Goal: Task Accomplishment & Management: Manage account settings

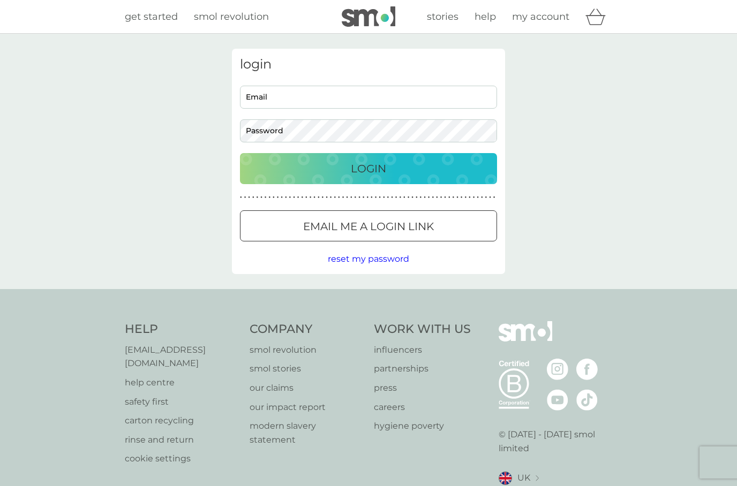
click at [386, 95] on input "Email" at bounding box center [368, 97] width 257 height 23
type input "[EMAIL_ADDRESS][DOMAIN_NAME]"
click at [425, 161] on div "Login" at bounding box center [369, 168] width 236 height 17
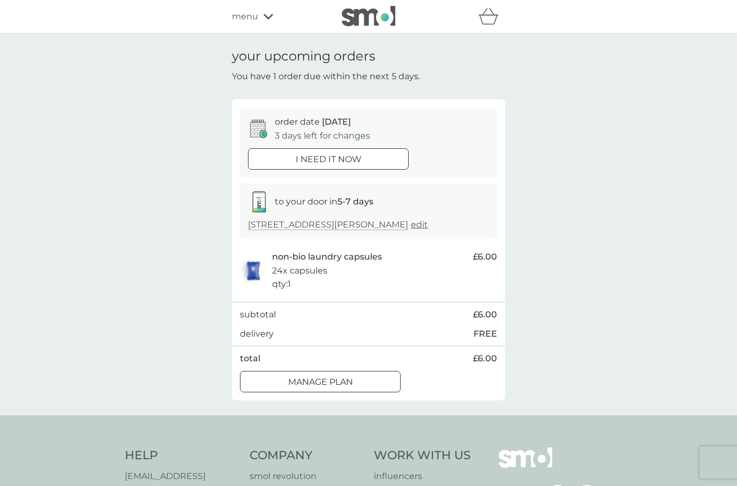
click at [359, 381] on div "Manage plan" at bounding box center [320, 382] width 160 height 14
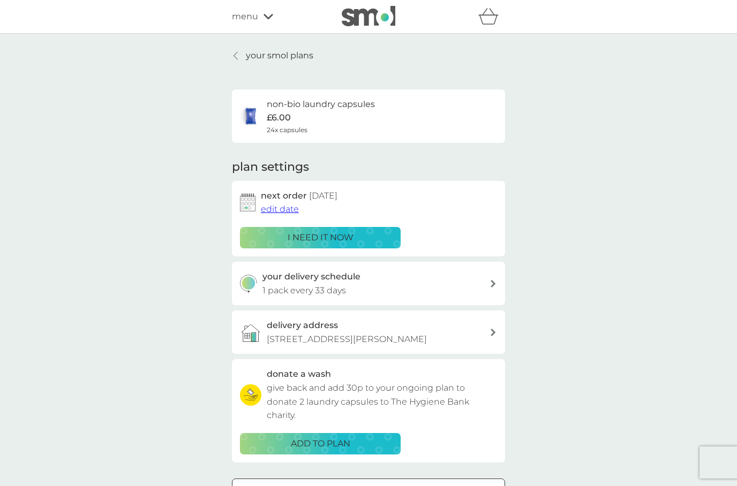
click at [280, 213] on span "edit date" at bounding box center [280, 209] width 38 height 10
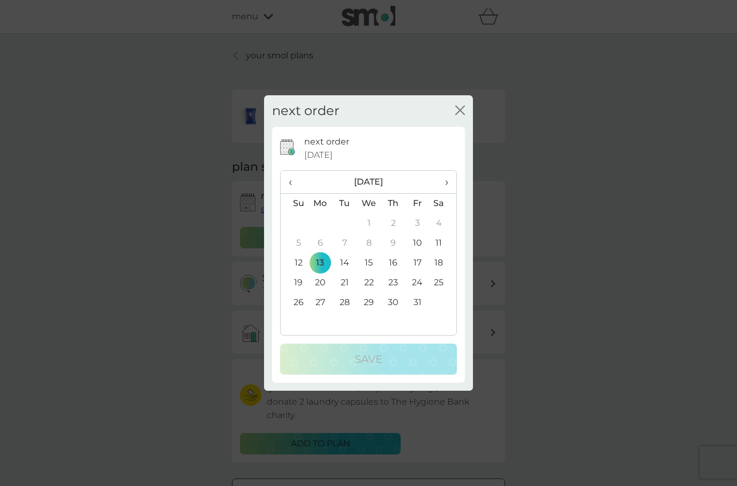
click at [321, 285] on td "20" at bounding box center [320, 283] width 25 height 20
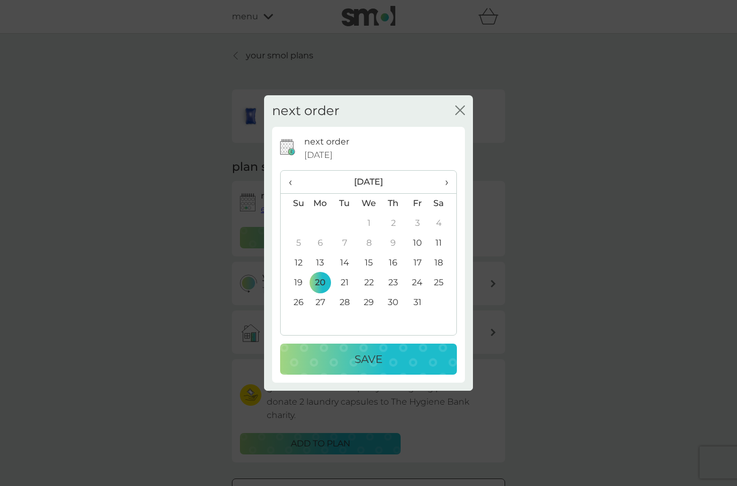
click at [322, 305] on td "27" at bounding box center [320, 303] width 25 height 20
click at [322, 281] on td "20" at bounding box center [320, 283] width 25 height 20
click at [381, 356] on p "Save" at bounding box center [369, 359] width 28 height 17
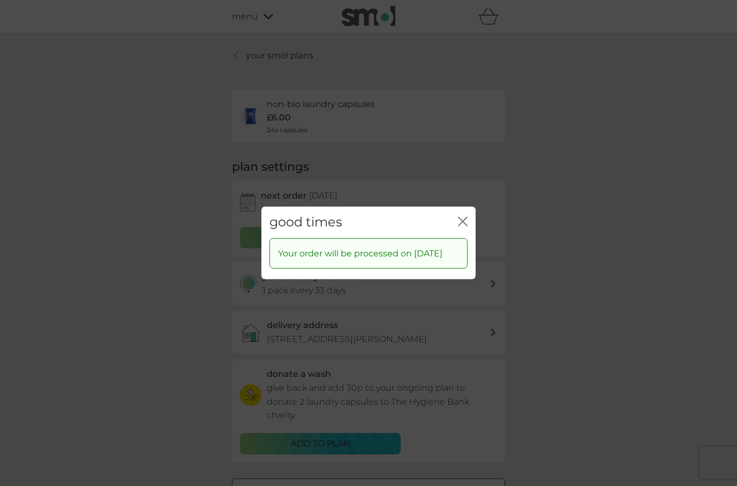
click at [463, 217] on icon "close" at bounding box center [465, 221] width 4 height 9
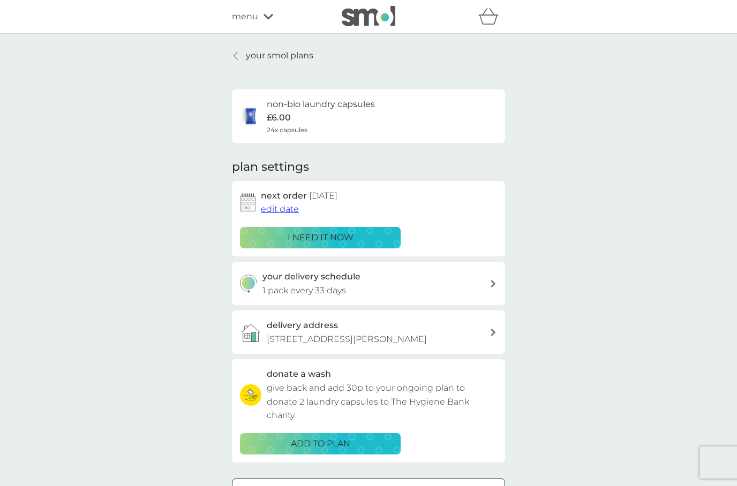
click at [250, 59] on p "your smol plans" at bounding box center [279, 56] width 67 height 14
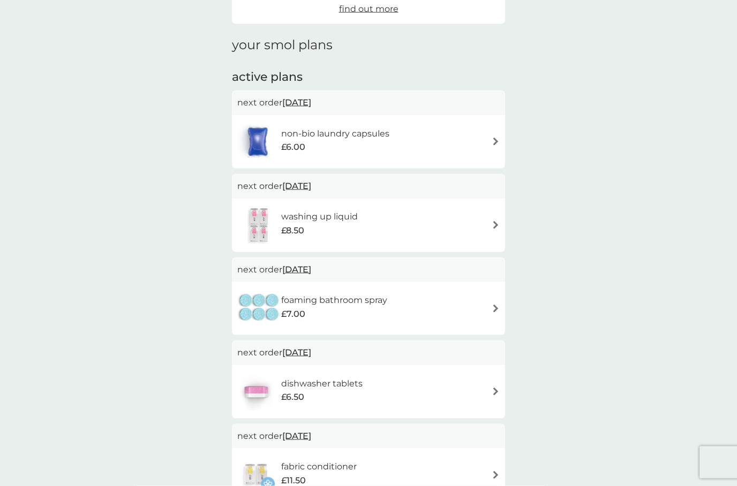
scroll to position [134, 0]
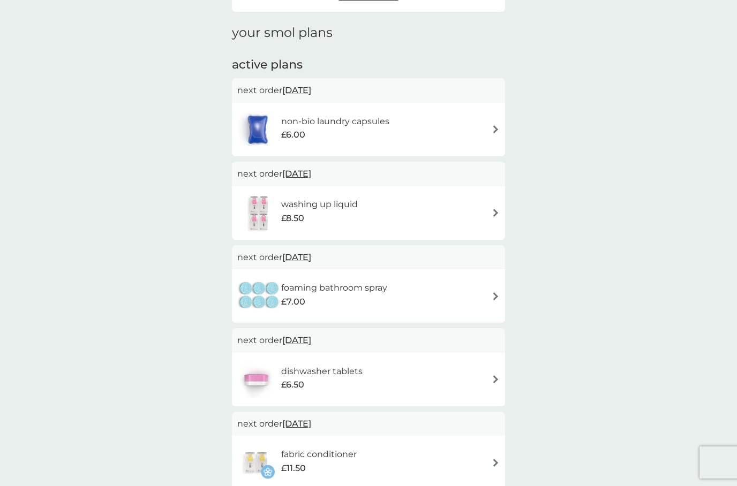
click at [350, 215] on div "£8.50" at bounding box center [319, 219] width 77 height 14
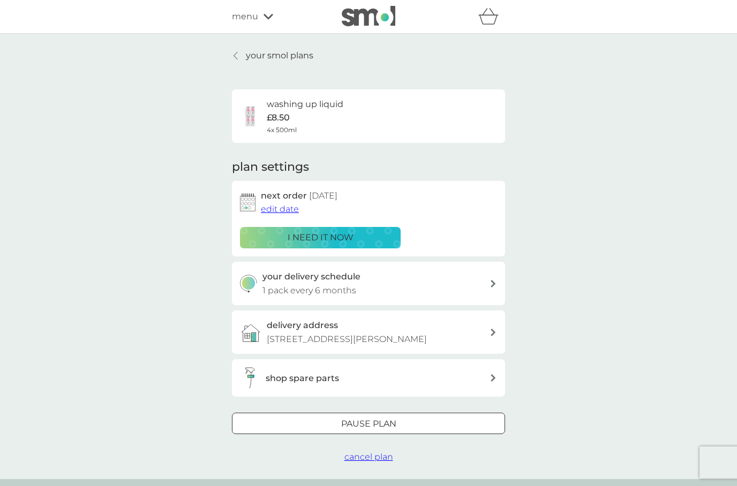
click at [276, 211] on span "edit date" at bounding box center [280, 209] width 38 height 10
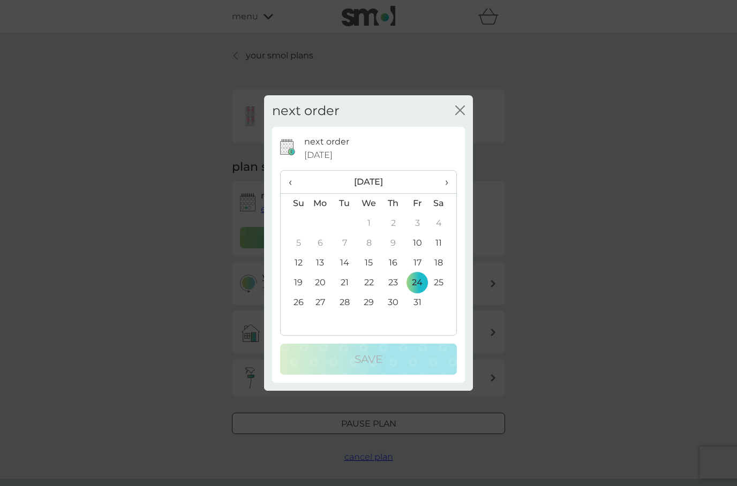
click at [451, 182] on th "›" at bounding box center [443, 182] width 27 height 23
click at [440, 288] on td "22" at bounding box center [443, 283] width 27 height 20
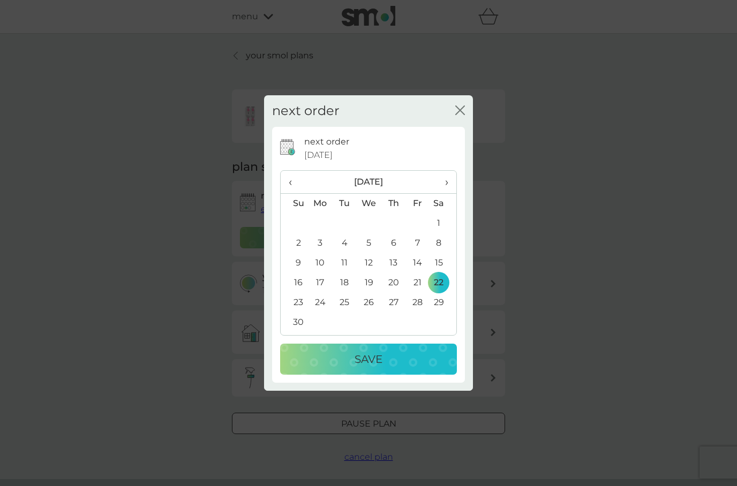
click at [437, 302] on td "29" at bounding box center [443, 303] width 27 height 20
click at [374, 357] on p "Save" at bounding box center [369, 359] width 28 height 17
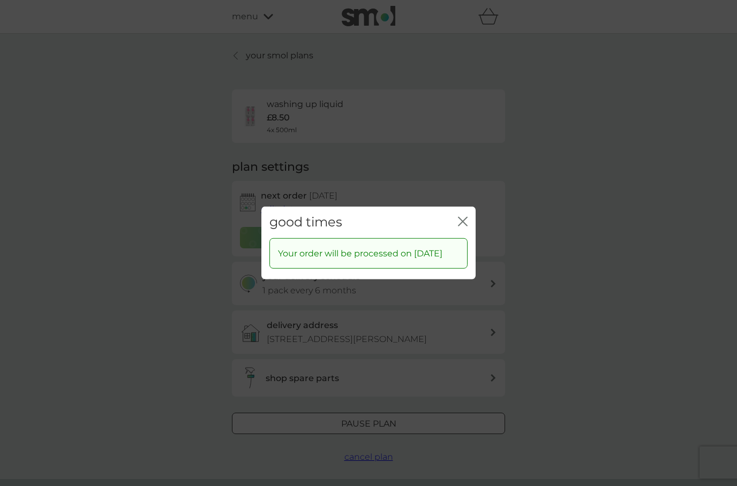
click at [464, 217] on icon "close" at bounding box center [463, 222] width 10 height 10
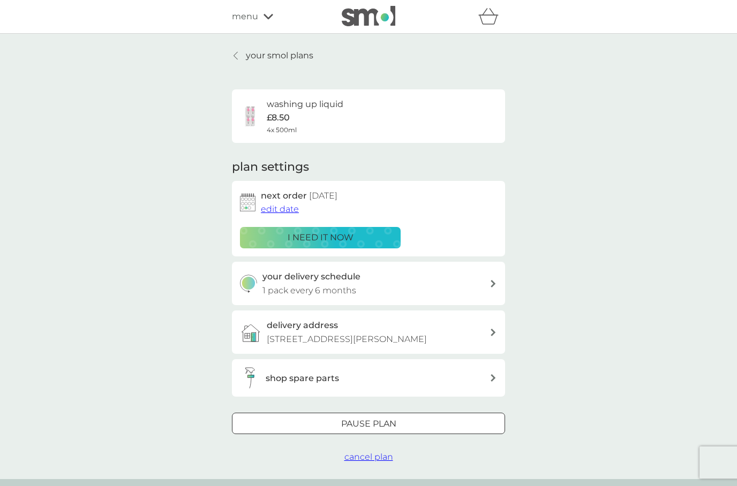
click at [247, 56] on p "your smol plans" at bounding box center [279, 56] width 67 height 14
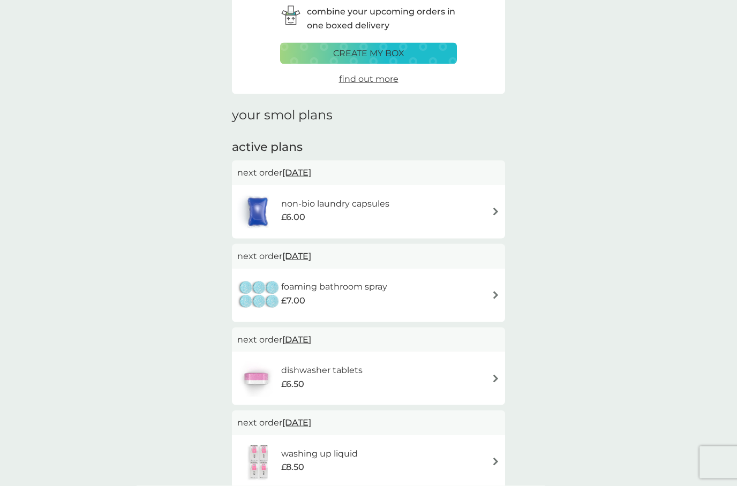
scroll to position [53, 0]
click at [496, 290] on img at bounding box center [496, 294] width 8 height 8
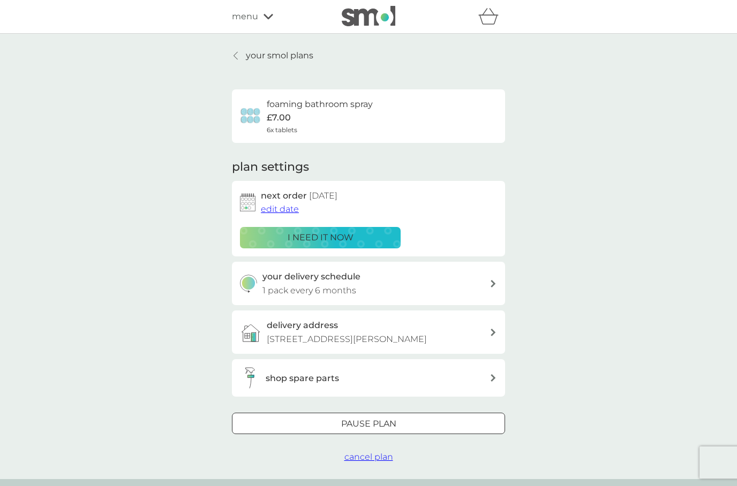
click at [279, 207] on span "edit date" at bounding box center [280, 209] width 38 height 10
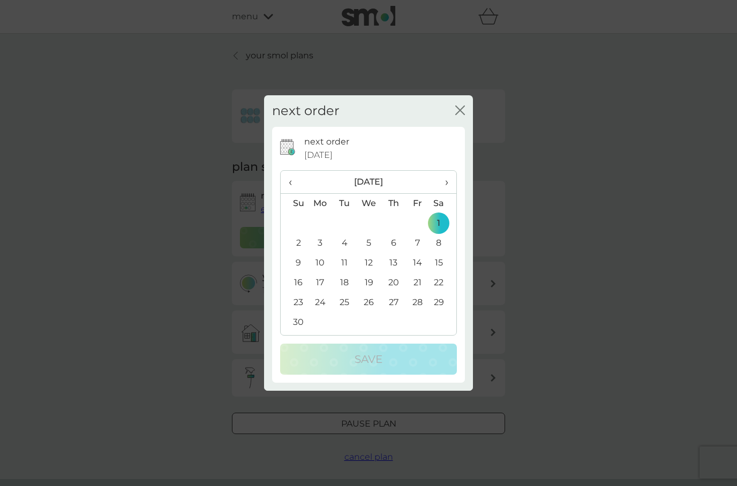
click at [449, 183] on th "›" at bounding box center [443, 182] width 27 height 23
click at [445, 184] on span "›" at bounding box center [443, 182] width 11 height 22
click at [446, 186] on span "›" at bounding box center [443, 182] width 11 height 22
click at [399, 305] on td "26" at bounding box center [393, 303] width 24 height 20
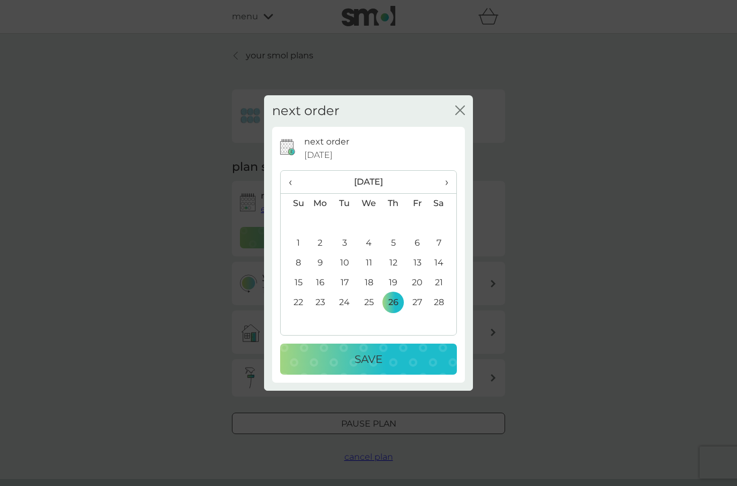
click at [399, 357] on div "Save" at bounding box center [368, 359] width 155 height 17
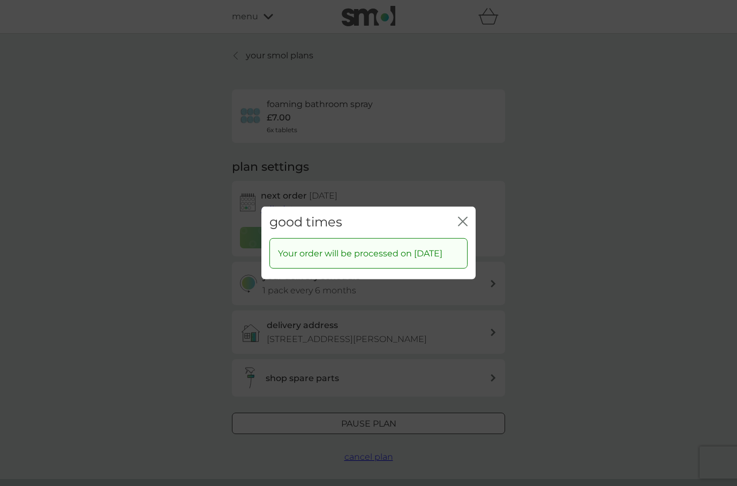
click at [467, 217] on icon "close" at bounding box center [465, 221] width 4 height 9
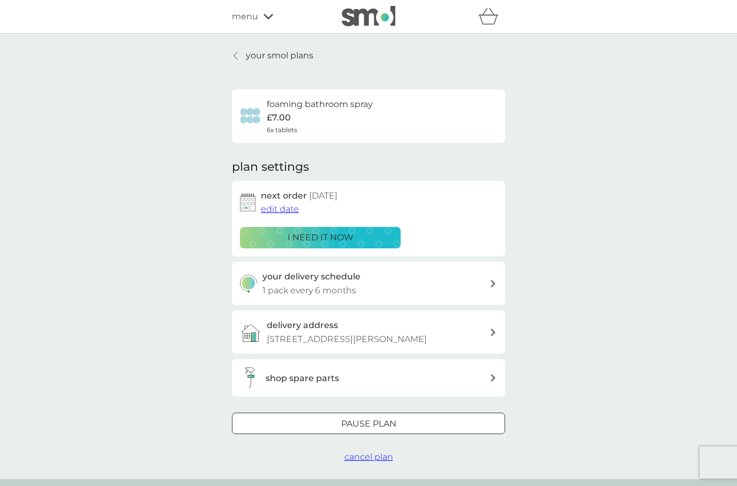
click at [249, 58] on p "your smol plans" at bounding box center [279, 56] width 67 height 14
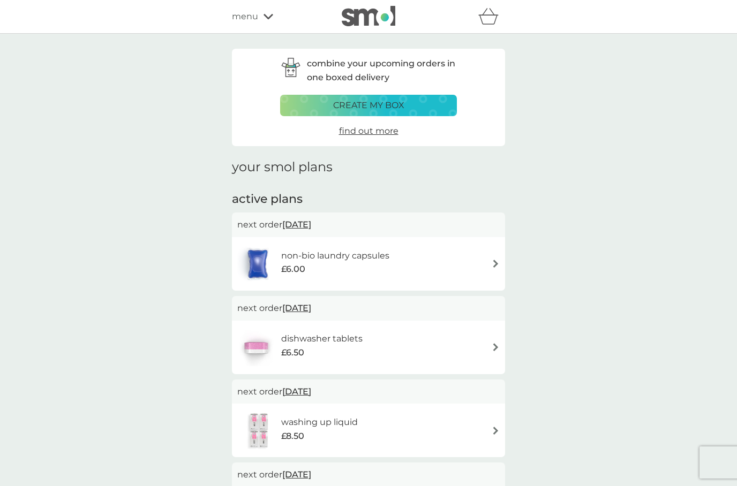
click at [248, 23] on span "menu" at bounding box center [245, 17] width 26 height 14
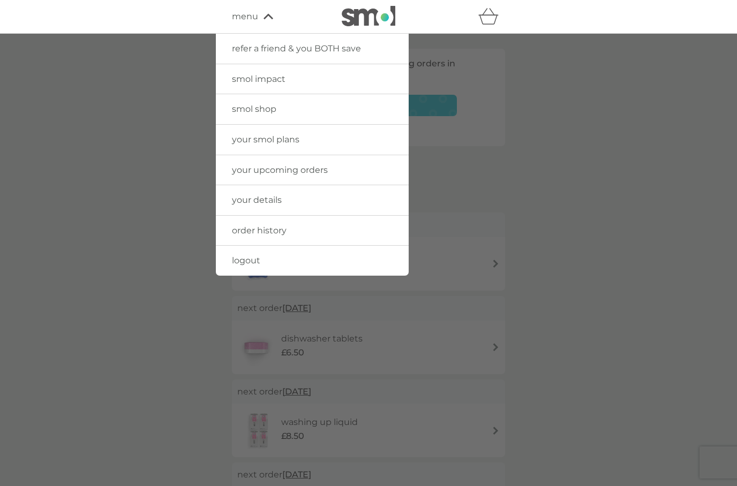
click at [240, 257] on span "logout" at bounding box center [246, 260] width 28 height 10
